Goal: Transaction & Acquisition: Purchase product/service

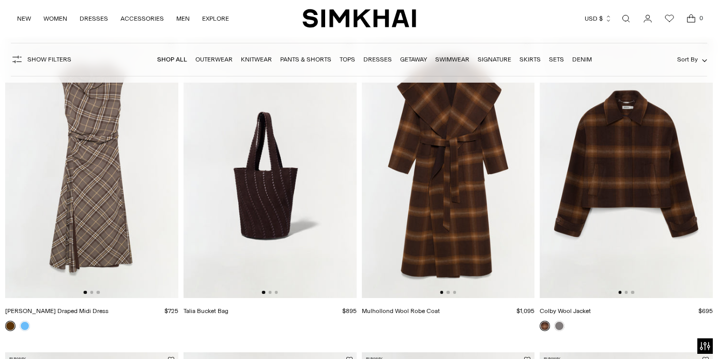
scroll to position [113, 0]
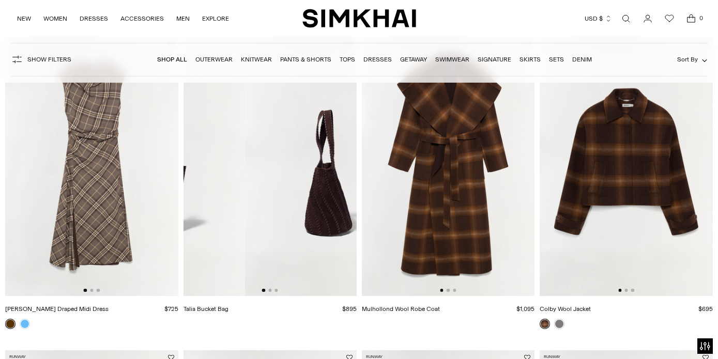
drag, startPoint x: 331, startPoint y: 179, endPoint x: 221, endPoint y: 179, distance: 110.1
click at [222, 179] on img at bounding box center [158, 166] width 173 height 259
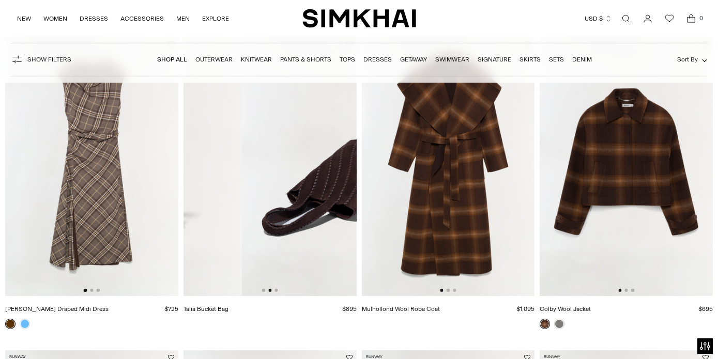
drag, startPoint x: 298, startPoint y: 178, endPoint x: 163, endPoint y: 188, distance: 135.2
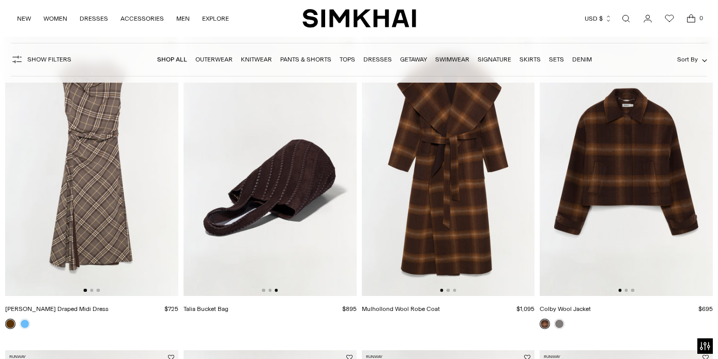
drag, startPoint x: 197, startPoint y: 186, endPoint x: 143, endPoint y: 194, distance: 55.0
drag, startPoint x: 302, startPoint y: 181, endPoint x: 159, endPoint y: 193, distance: 143.6
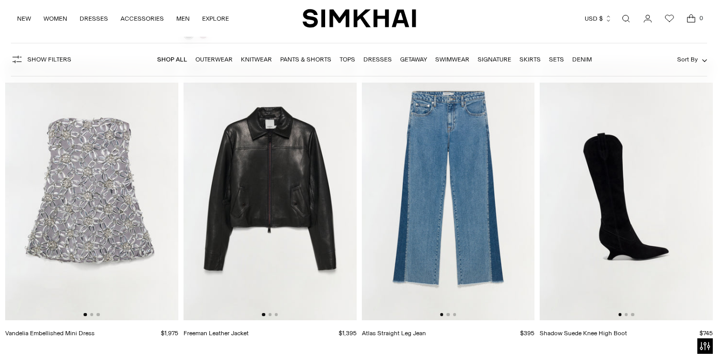
scroll to position [715, 0]
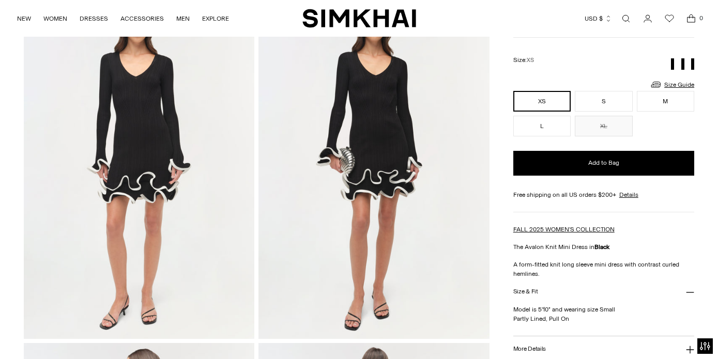
scroll to position [81, 0]
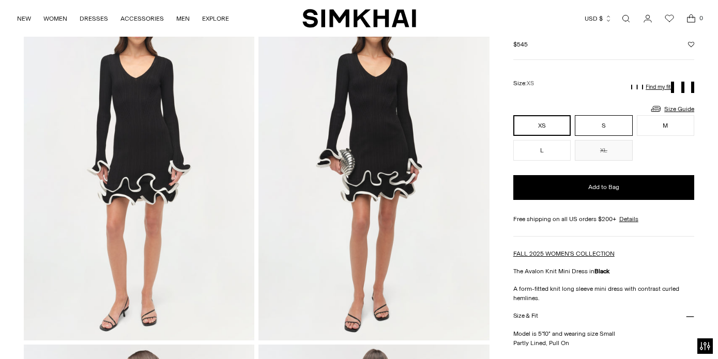
click at [604, 124] on button "S" at bounding box center [603, 125] width 57 height 21
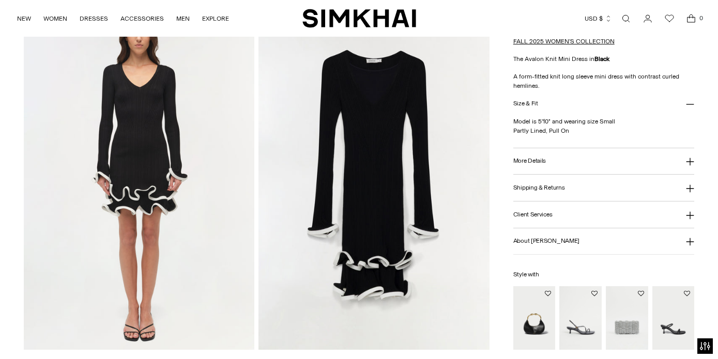
scroll to position [749, 0]
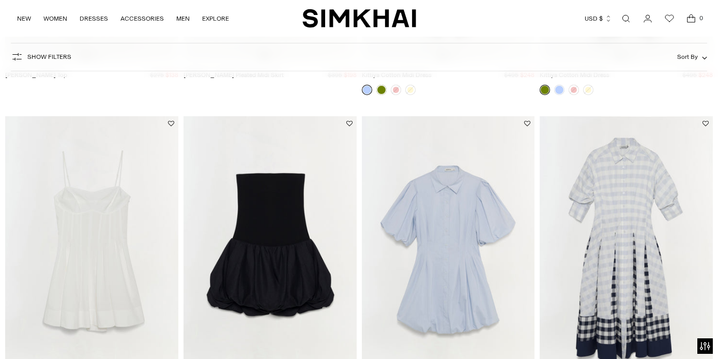
scroll to position [419, 0]
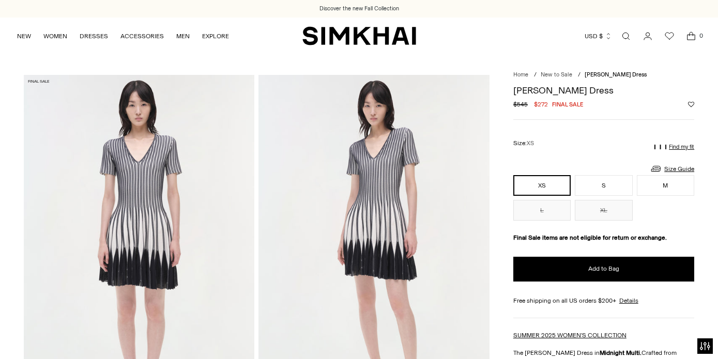
scroll to position [95, 0]
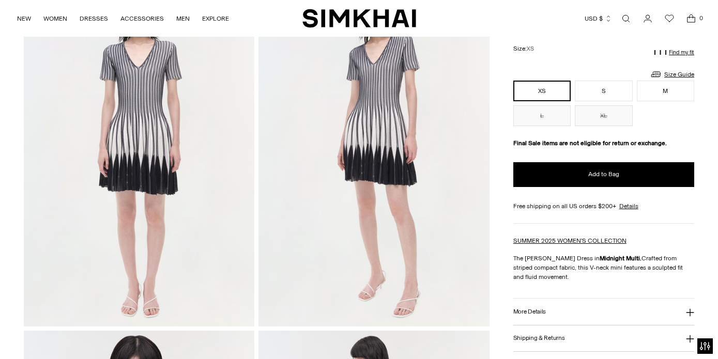
click at [163, 185] on img at bounding box center [139, 153] width 231 height 346
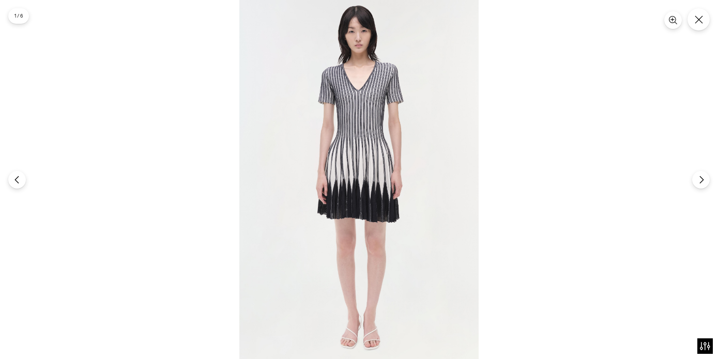
click at [298, 168] on img at bounding box center [358, 179] width 239 height 359
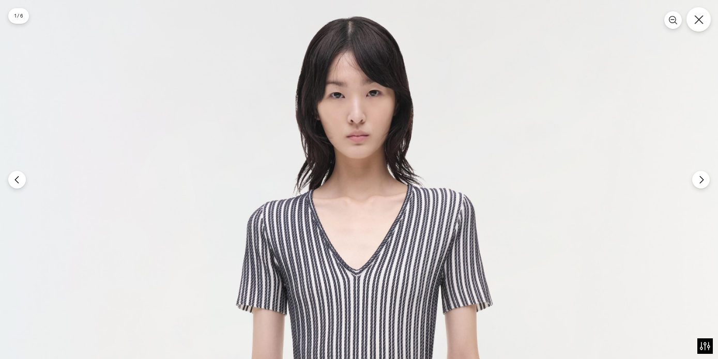
click at [699, 17] on icon "Close" at bounding box center [698, 19] width 9 height 9
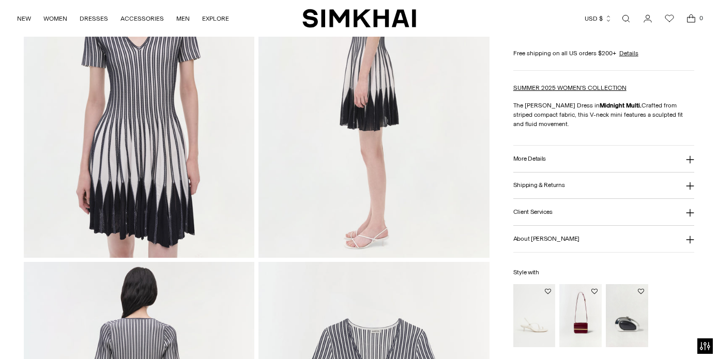
scroll to position [733, 0]
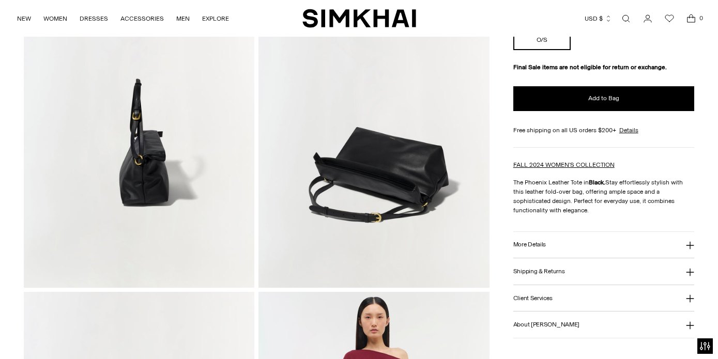
scroll to position [765, 0]
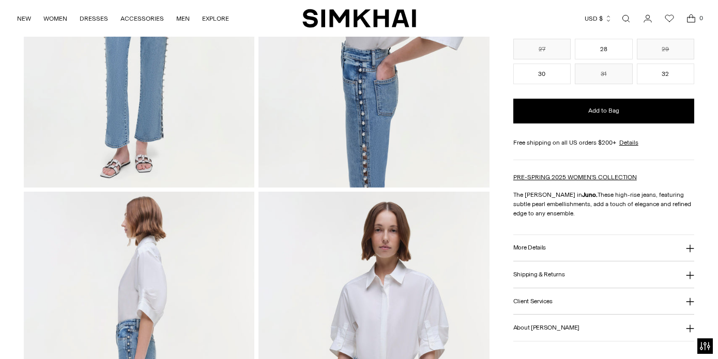
scroll to position [232, 0]
